Goal: Information Seeking & Learning: Check status

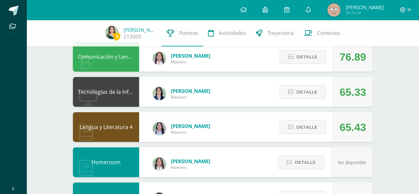
scroll to position [66, 0]
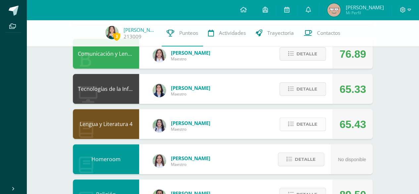
click at [293, 126] on icon at bounding box center [291, 124] width 6 height 6
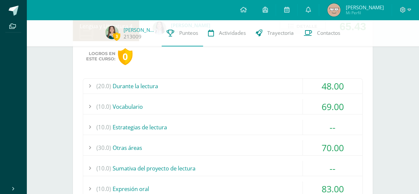
scroll to position [161, 0]
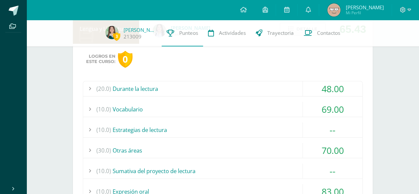
click at [254, 83] on div "(20.0) Durante la lectura" at bounding box center [222, 88] width 279 height 15
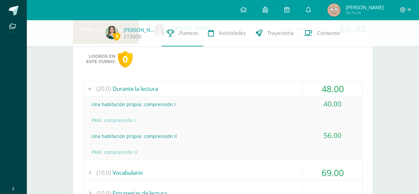
click at [254, 83] on div "(20.0) Durante la lectura" at bounding box center [222, 88] width 279 height 15
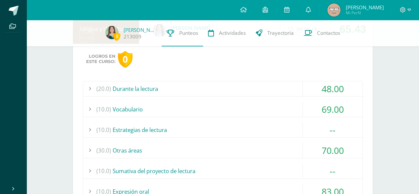
click at [250, 85] on div "(20.0) Durante la lectura" at bounding box center [222, 88] width 279 height 15
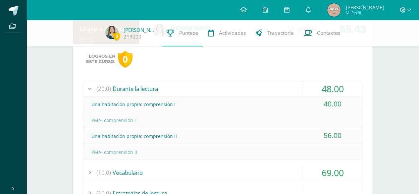
click at [250, 85] on div "(20.0) Durante la lectura" at bounding box center [222, 88] width 279 height 15
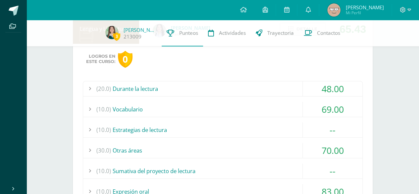
click at [252, 100] on div "(20.0) Durante la lectura 48.00 Una habitación propia: comprensión I 40.00" at bounding box center [223, 168] width 280 height 175
click at [252, 109] on div "(10.0) Vocabulario" at bounding box center [222, 109] width 279 height 15
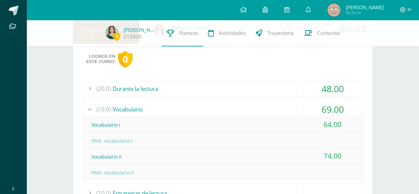
click at [252, 109] on div "(10.0) Vocabulario" at bounding box center [222, 109] width 279 height 15
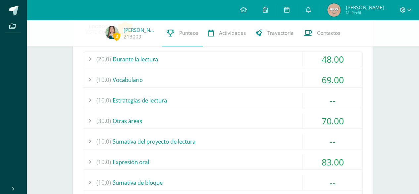
scroll to position [200, 0]
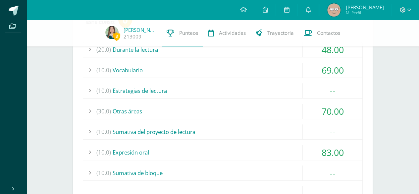
click at [252, 105] on div "(30.0) Otras áreas" at bounding box center [222, 111] width 279 height 15
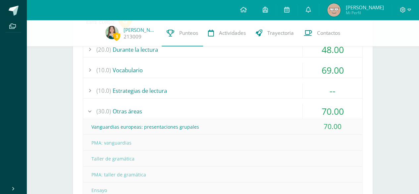
click at [253, 106] on div "(30.0) Otras áreas" at bounding box center [222, 111] width 279 height 15
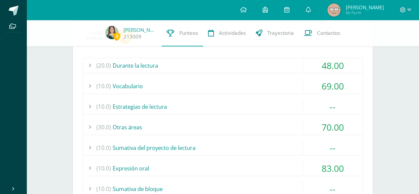
scroll to position [183, 0]
click at [250, 110] on div "(10.0) Estrategias de lectura" at bounding box center [222, 106] width 279 height 15
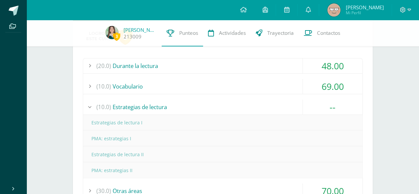
click at [250, 110] on div "(10.0) Estrategias de lectura" at bounding box center [222, 106] width 279 height 15
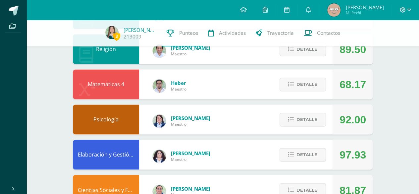
scroll to position [443, 0]
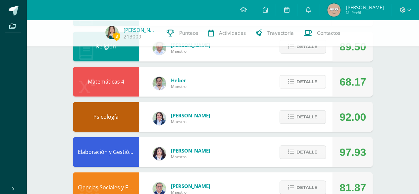
click at [304, 79] on span "Detalle" at bounding box center [306, 81] width 21 height 12
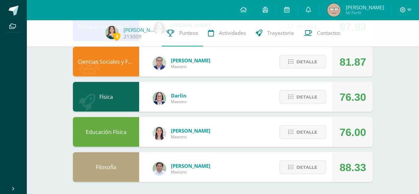
scroll to position [756, 0]
